Goal: Find specific page/section: Find specific page/section

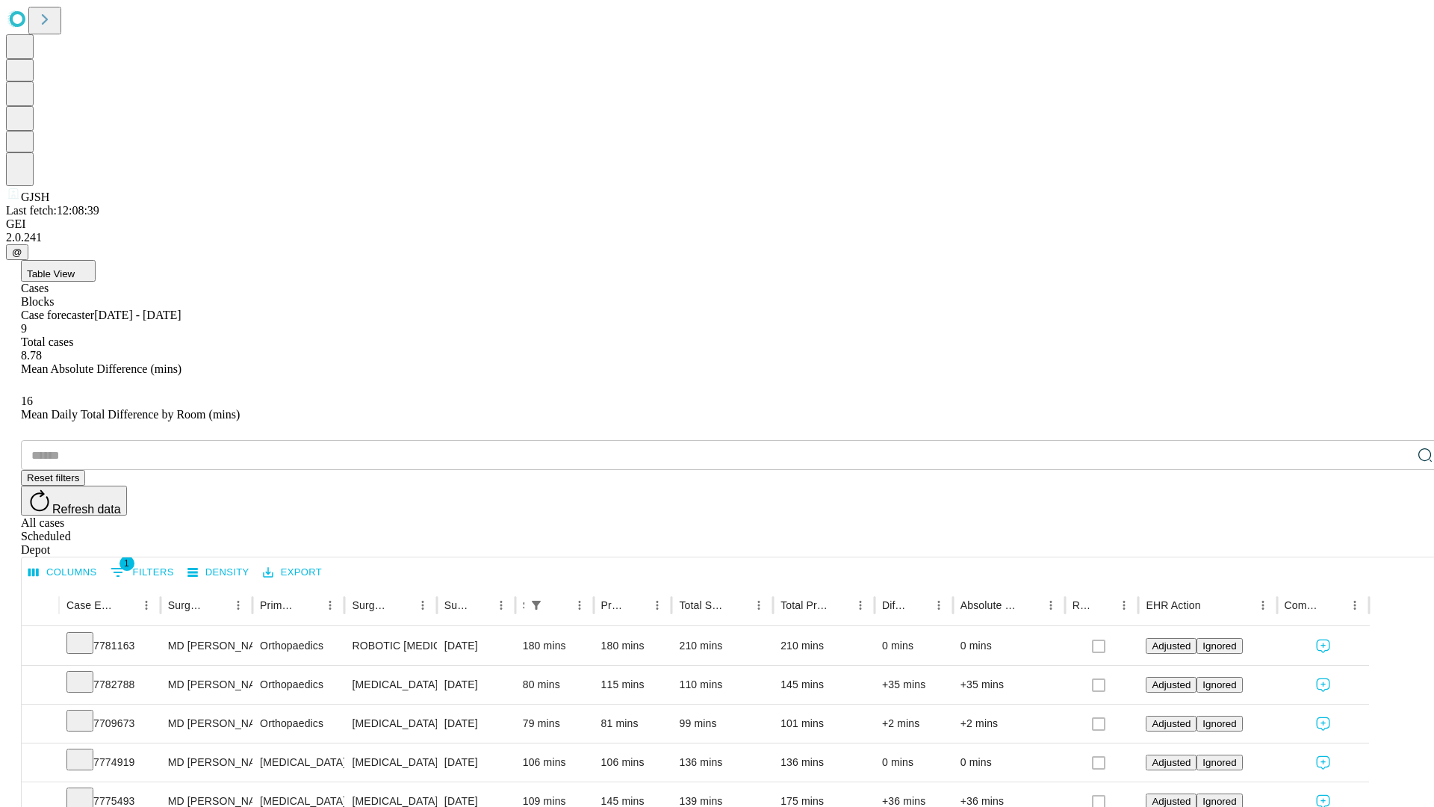
click at [1395, 543] on div "Depot" at bounding box center [732, 549] width 1422 height 13
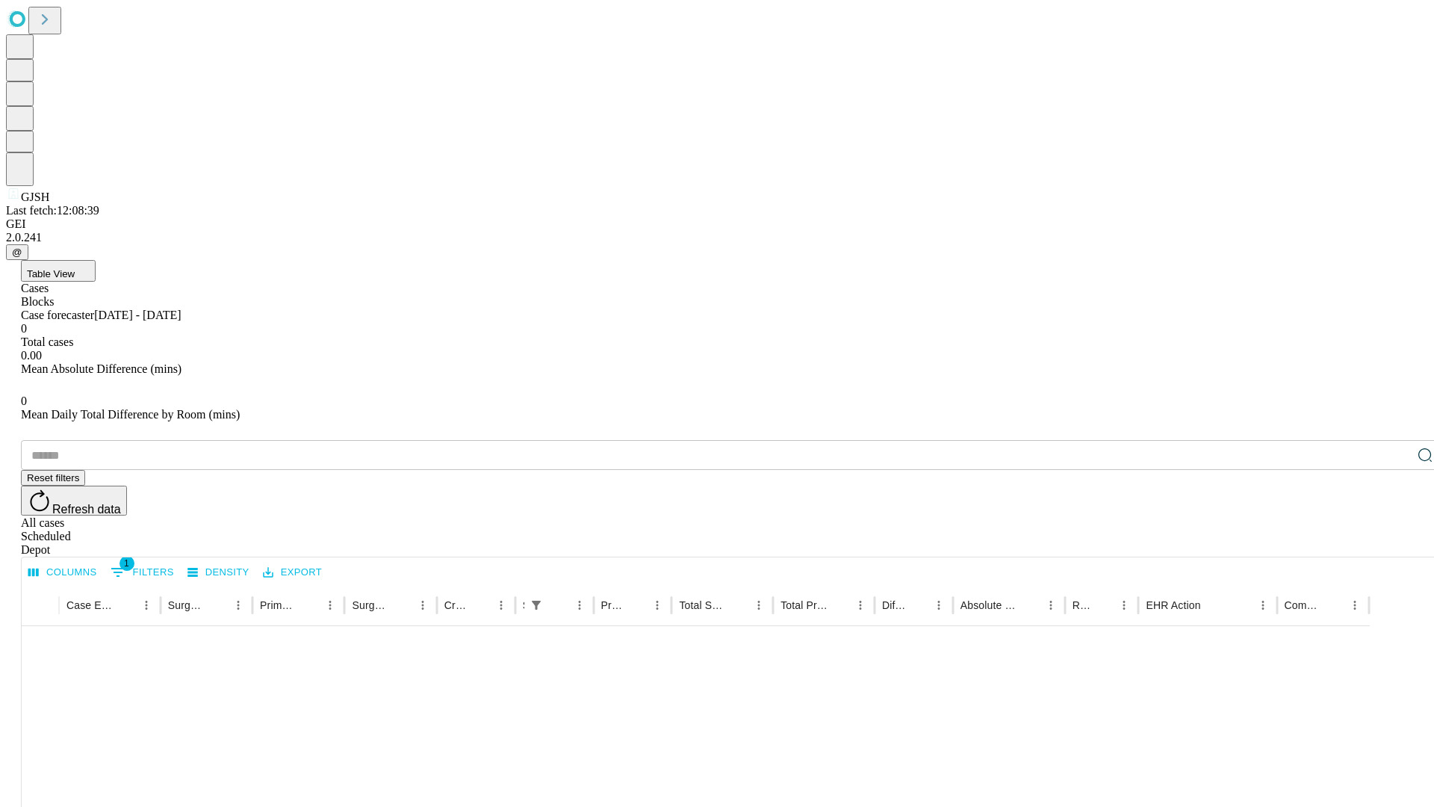
click at [1273, 516] on div "All cases" at bounding box center [732, 522] width 1422 height 13
